Goal: Purchase product/service

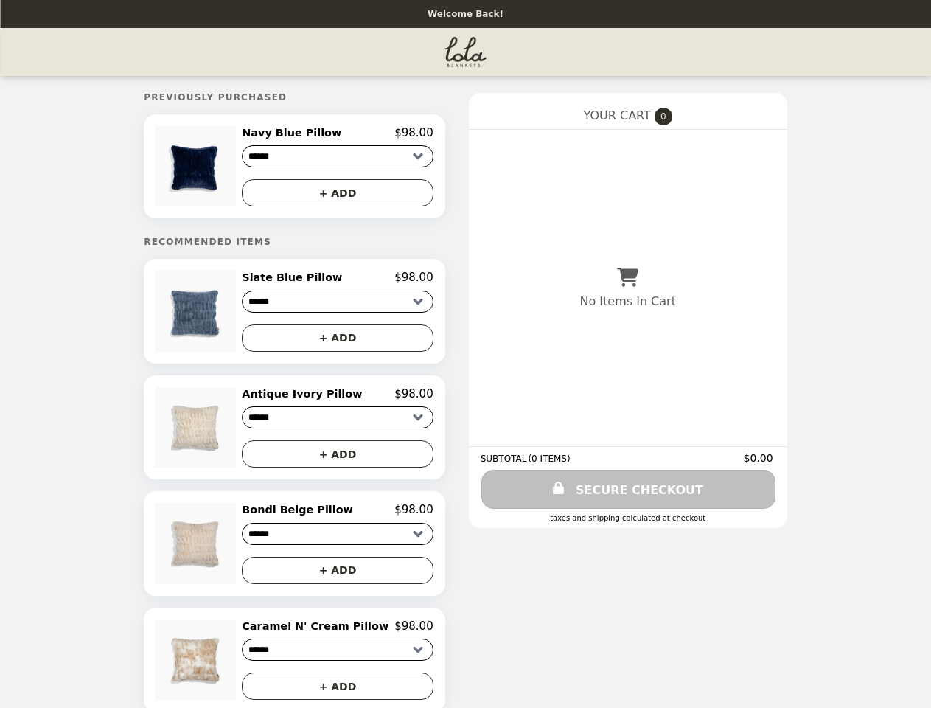
click at [215, 168] on img at bounding box center [197, 166] width 84 height 80
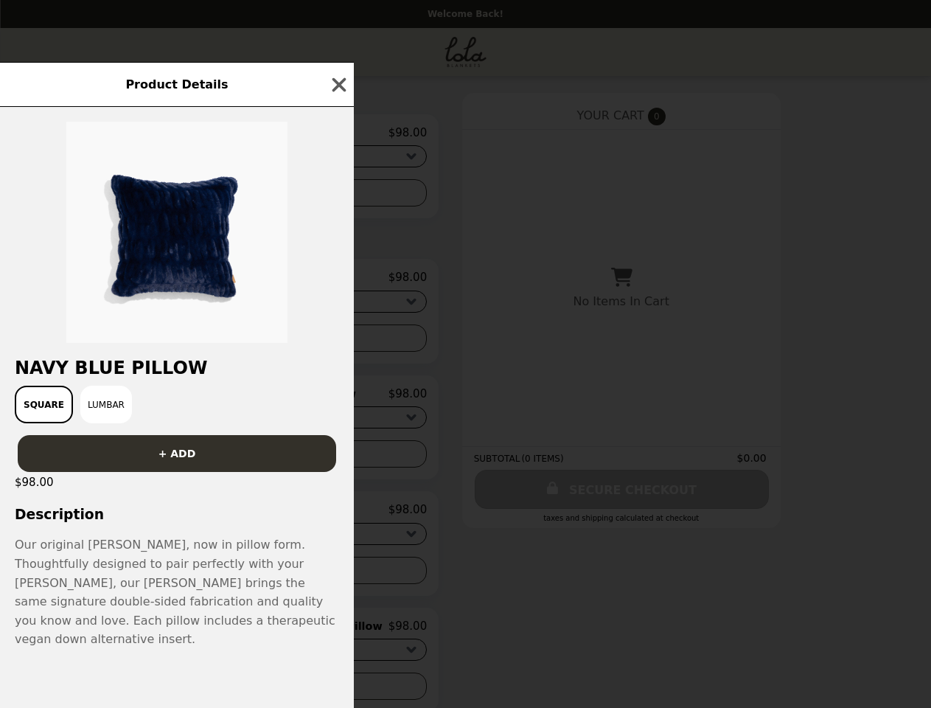
click at [337, 195] on div at bounding box center [177, 225] width 354 height 236
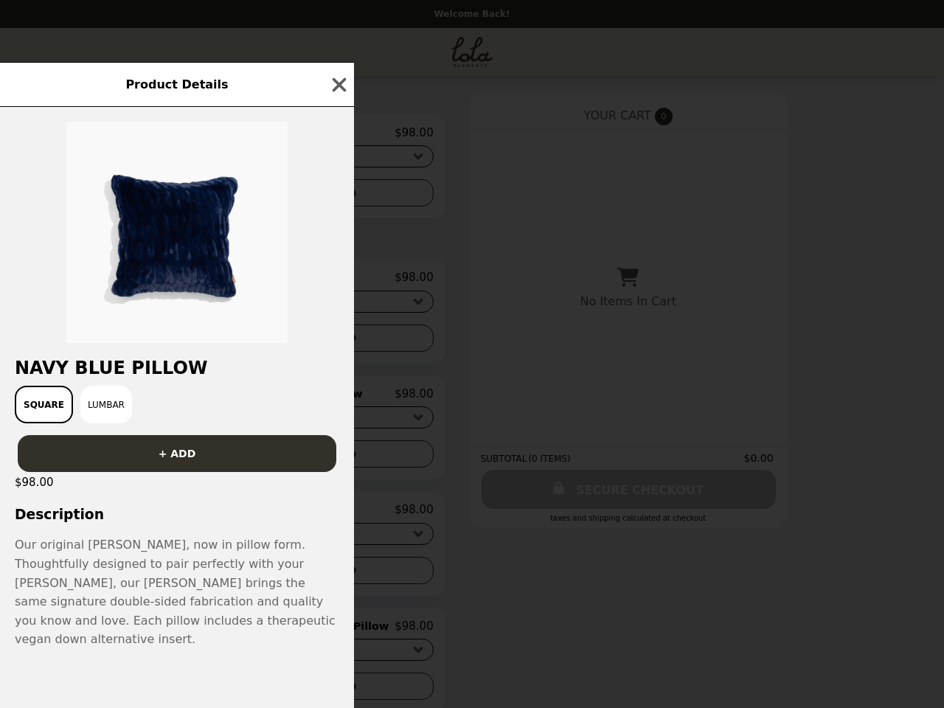
click at [215, 316] on img at bounding box center [176, 232] width 221 height 221
click at [337, 282] on div at bounding box center [177, 225] width 354 height 236
click at [337, 343] on div "Product Details Navy Blue Pillow Square Lumbar + ADD $98.00 Description Our ori…" at bounding box center [472, 354] width 944 height 708
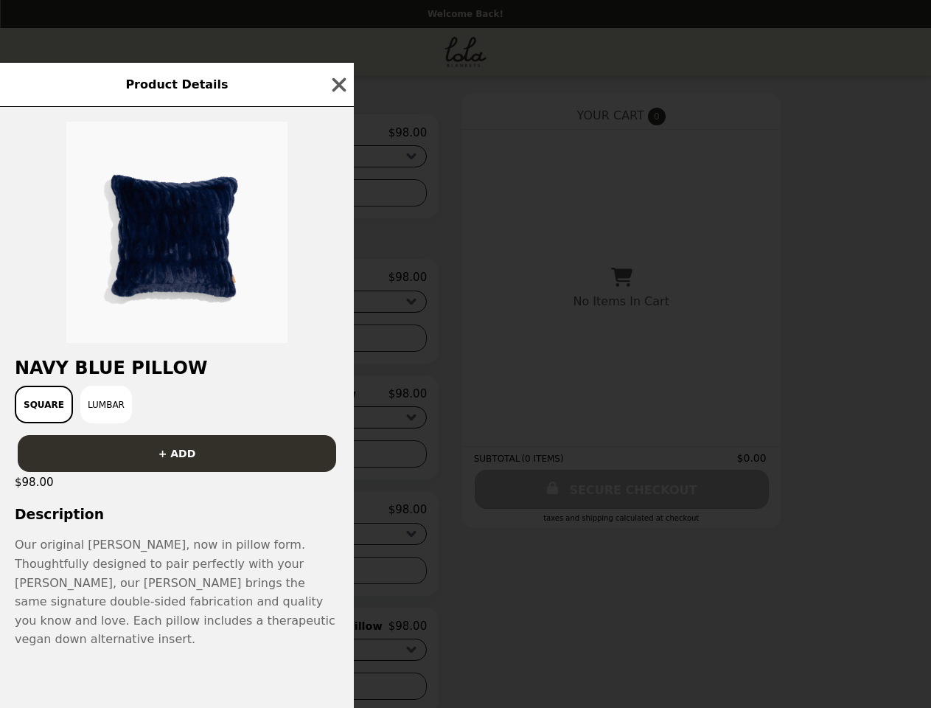
click at [215, 433] on img at bounding box center [191, 427] width 84 height 80
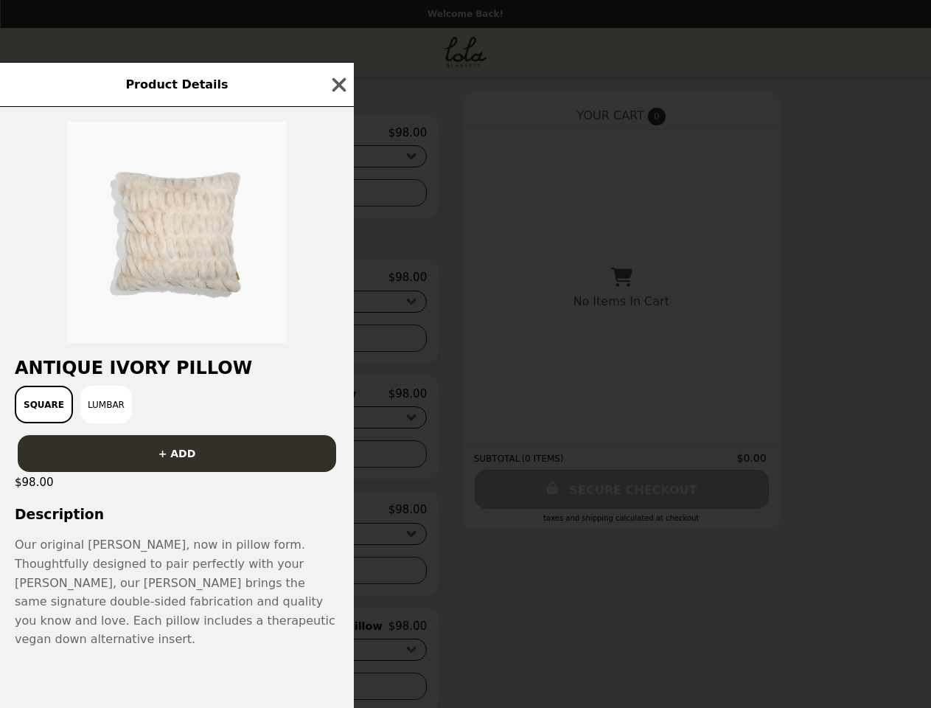
click at [337, 400] on div "Product Details Antique Ivory Pillow Square Lumbar + ADD $98.00 Description Our…" at bounding box center [465, 354] width 931 height 708
click at [337, 460] on div "+ ADD" at bounding box center [177, 447] width 354 height 49
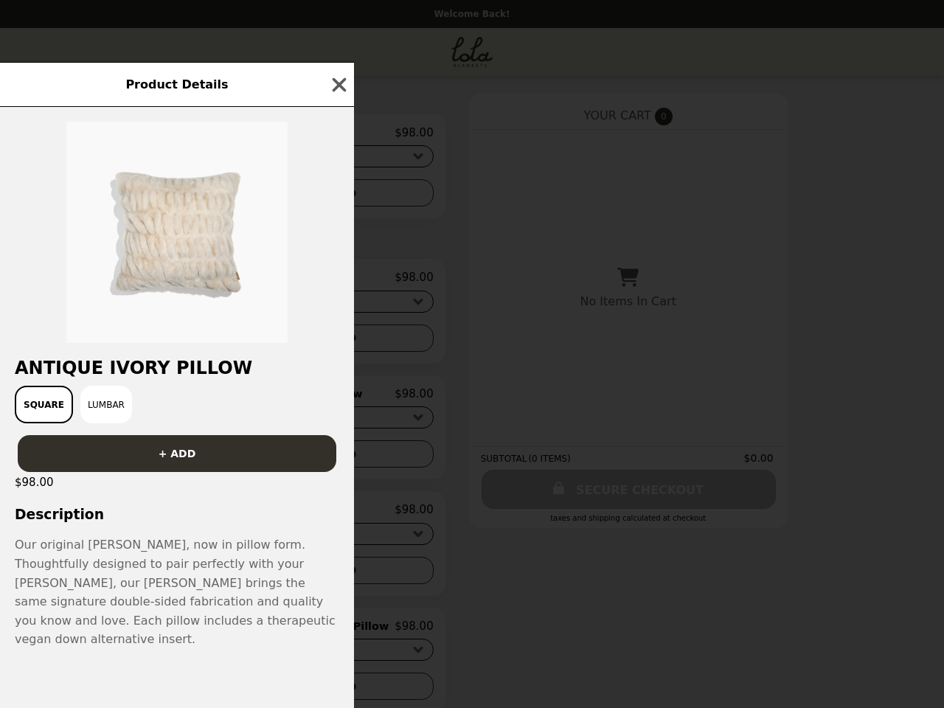
click at [215, 550] on div "Antique Ivory Pillow Square Lumbar + ADD $98.00 Description Our original [PERSO…" at bounding box center [177, 407] width 354 height 601
